Goal: Information Seeking & Learning: Learn about a topic

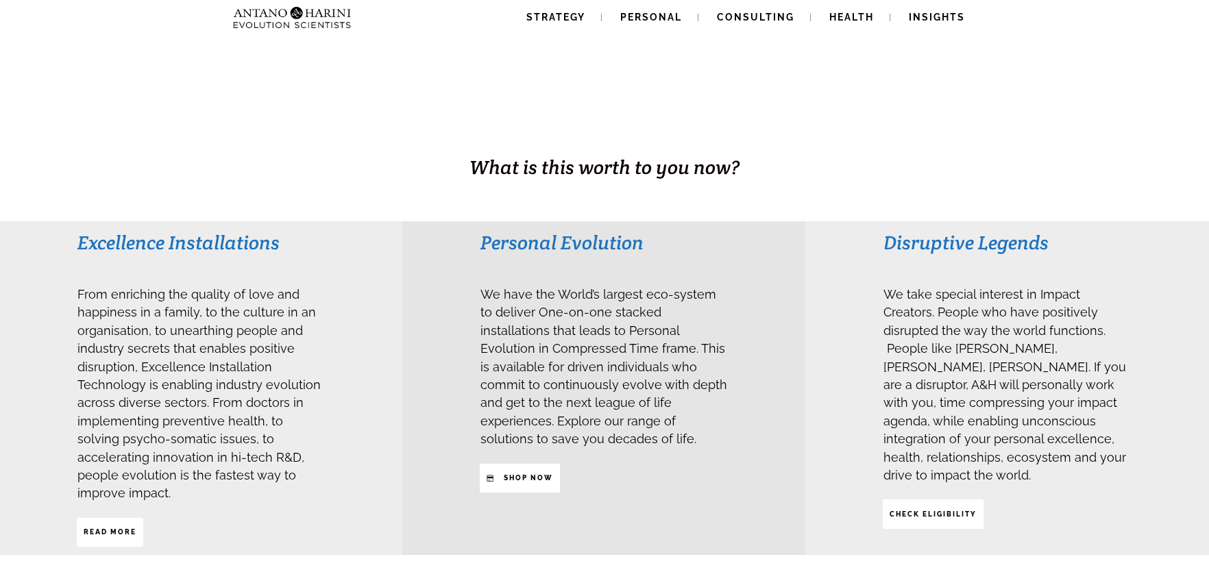
scroll to position [177, 0]
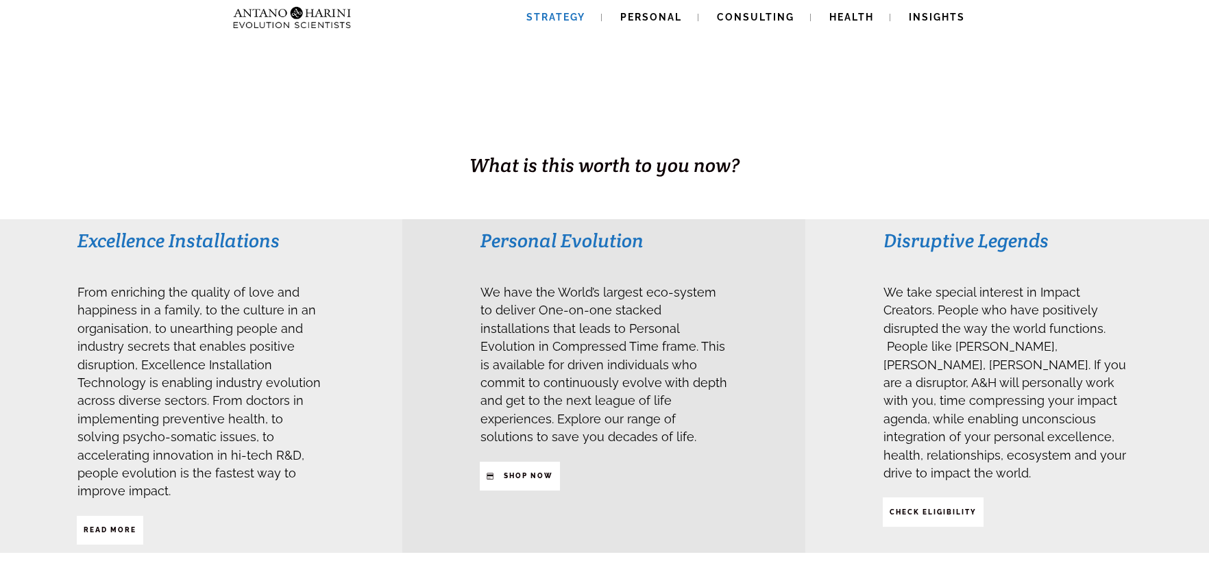
click at [568, 13] on span "Strategy" at bounding box center [556, 17] width 59 height 11
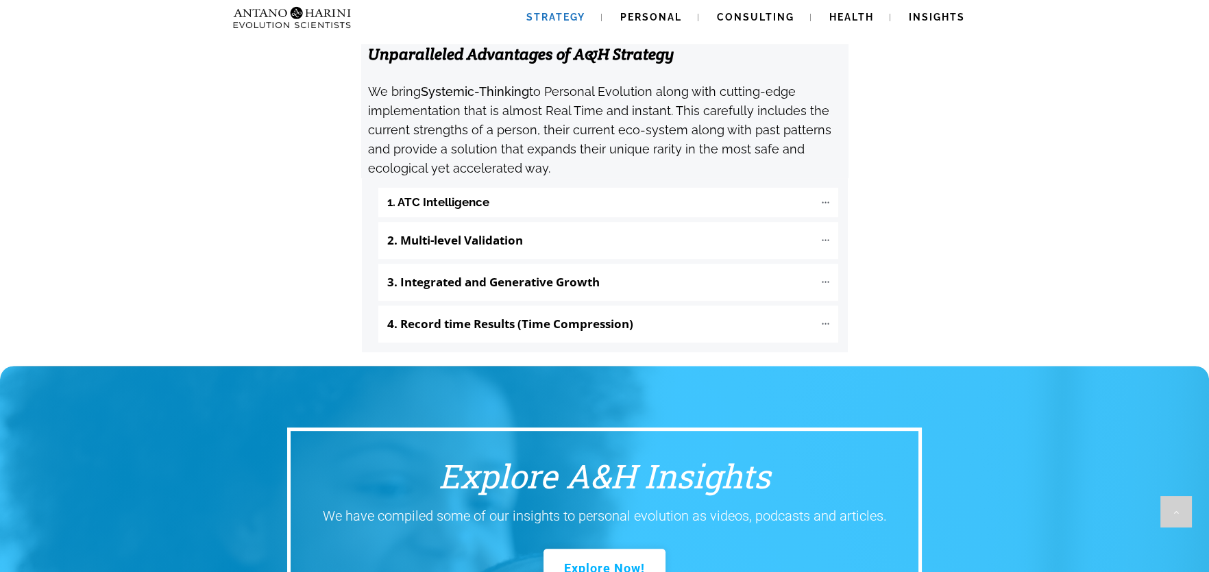
scroll to position [1488, 0]
click at [565, 187] on "1. ATC Intelligence" at bounding box center [608, 201] width 460 height 29
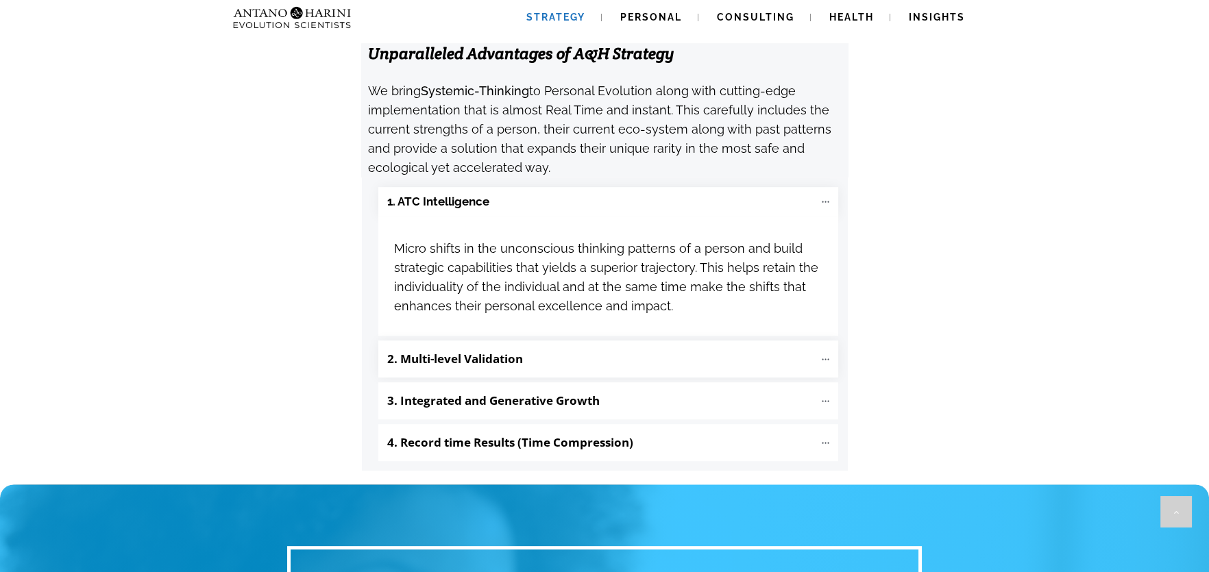
click at [540, 348] on p "2. Multi-level Validation" at bounding box center [600, 359] width 427 height 23
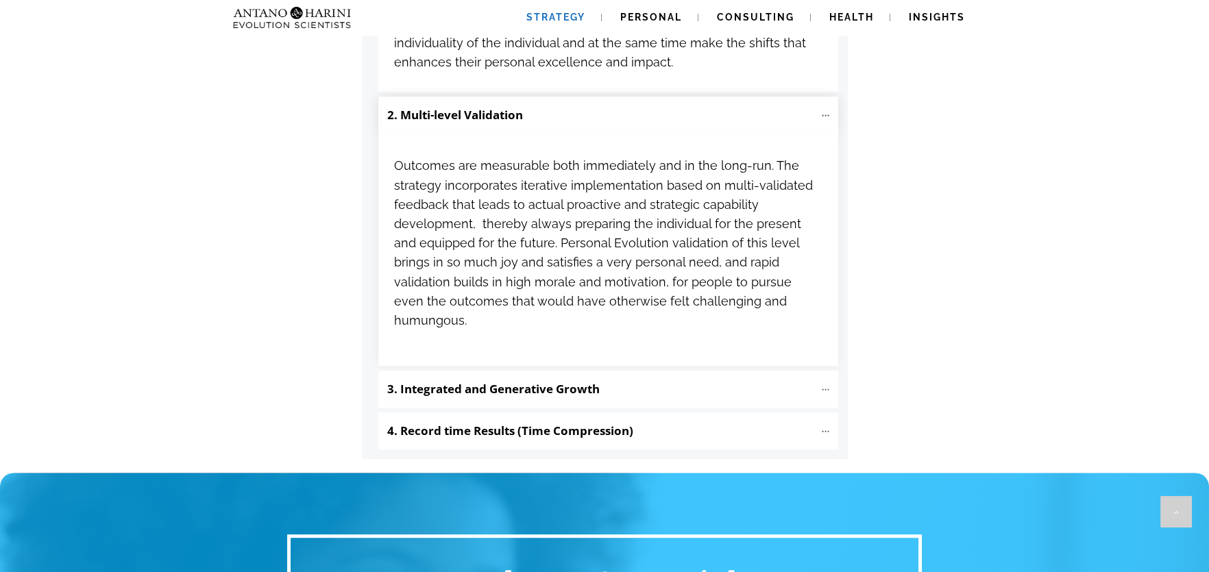
scroll to position [1733, 0]
click at [540, 380] on b "3. Integrated and Generative Growth" at bounding box center [493, 388] width 213 height 16
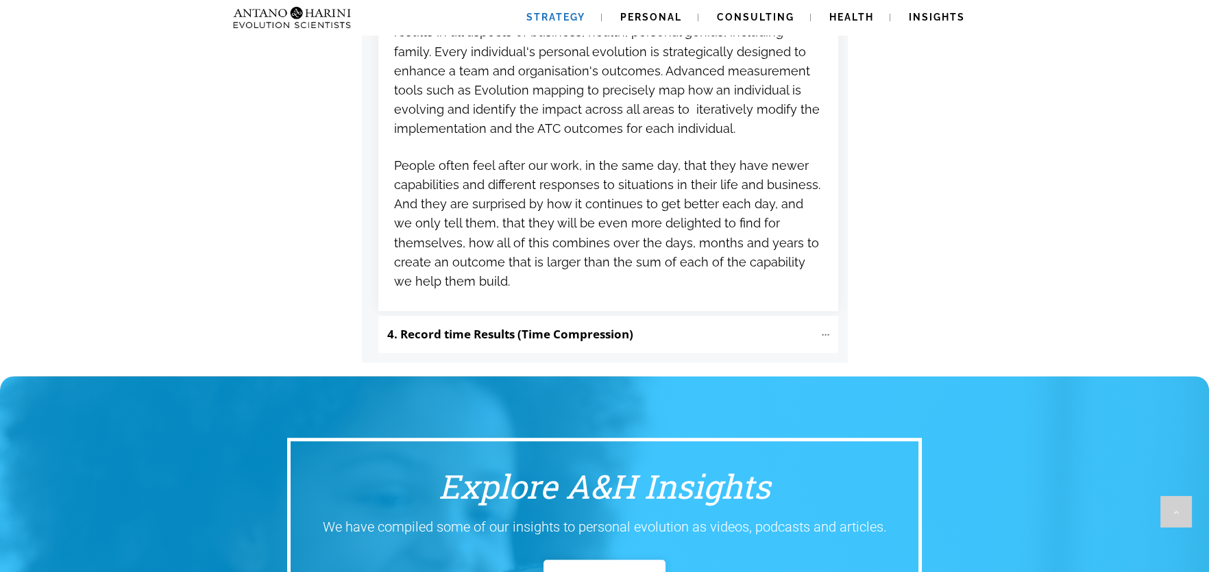
scroll to position [2158, 0]
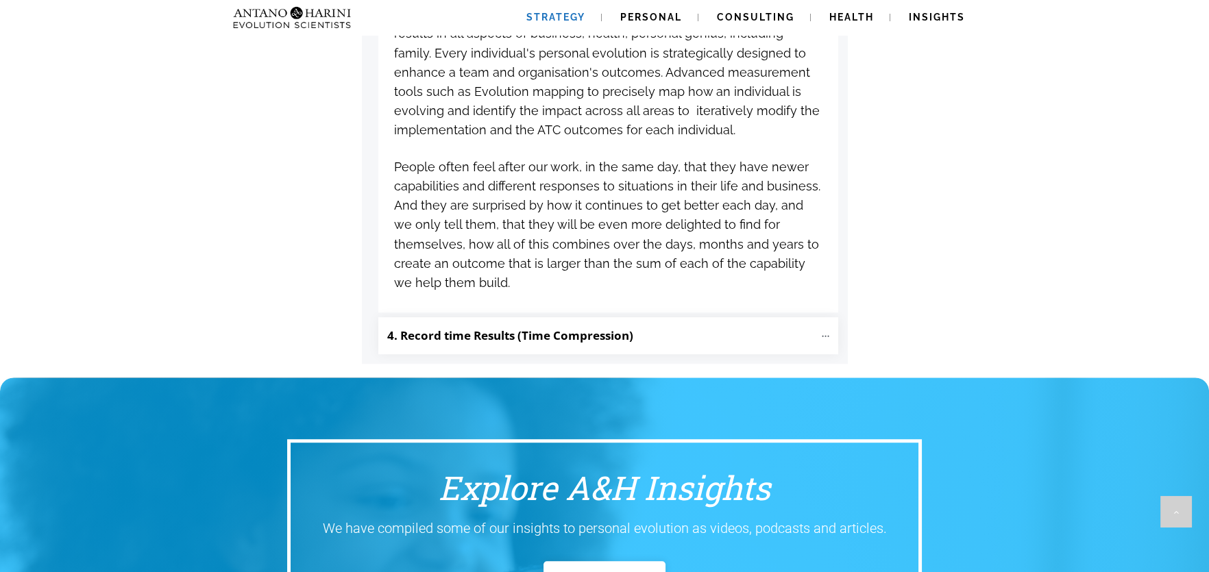
click at [542, 328] on b "4. Record time Results (Time Compression)" at bounding box center [510, 336] width 246 height 16
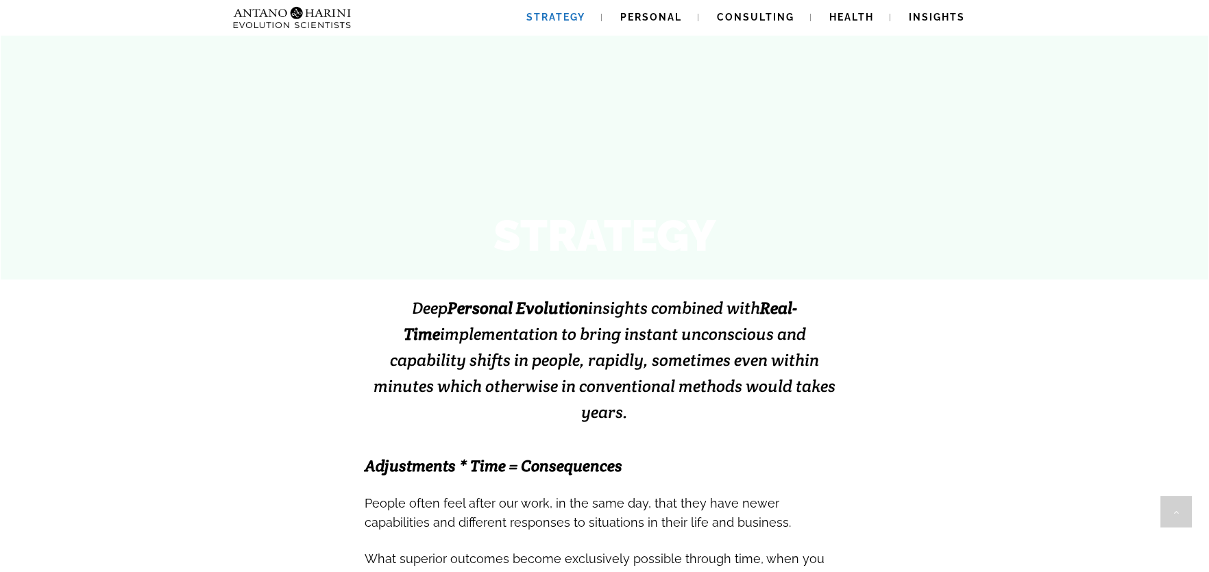
scroll to position [0, 0]
